Goal: Task Accomplishment & Management: Understand process/instructions

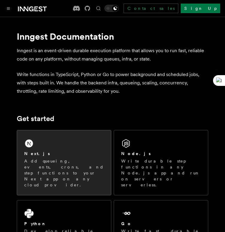
click at [42, 150] on div "Next.js Add queueing, events, crons, and step functions to your Next app on any…" at bounding box center [64, 163] width 94 height 65
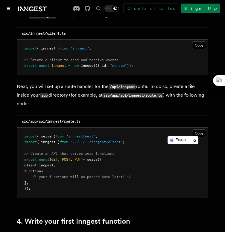
scroll to position [755, 0]
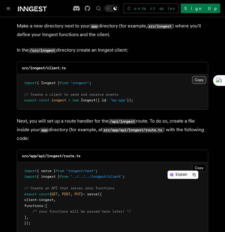
click at [200, 76] on button "Copy Copied" at bounding box center [199, 80] width 14 height 8
click at [201, 164] on button "Copy Copied" at bounding box center [199, 168] width 14 height 8
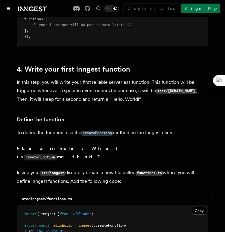
scroll to position [973, 0]
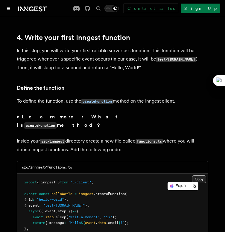
click at [201, 176] on button "Copy Copied" at bounding box center [199, 180] width 14 height 8
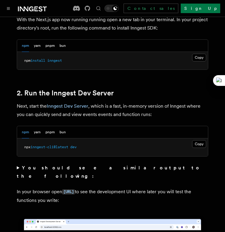
scroll to position [0, 0]
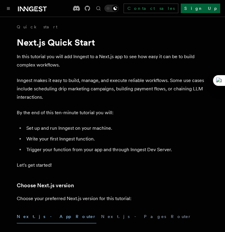
click at [207, 6] on link "Sign Up" at bounding box center [199, 9] width 39 height 10
